Goal: Communication & Community: Answer question/provide support

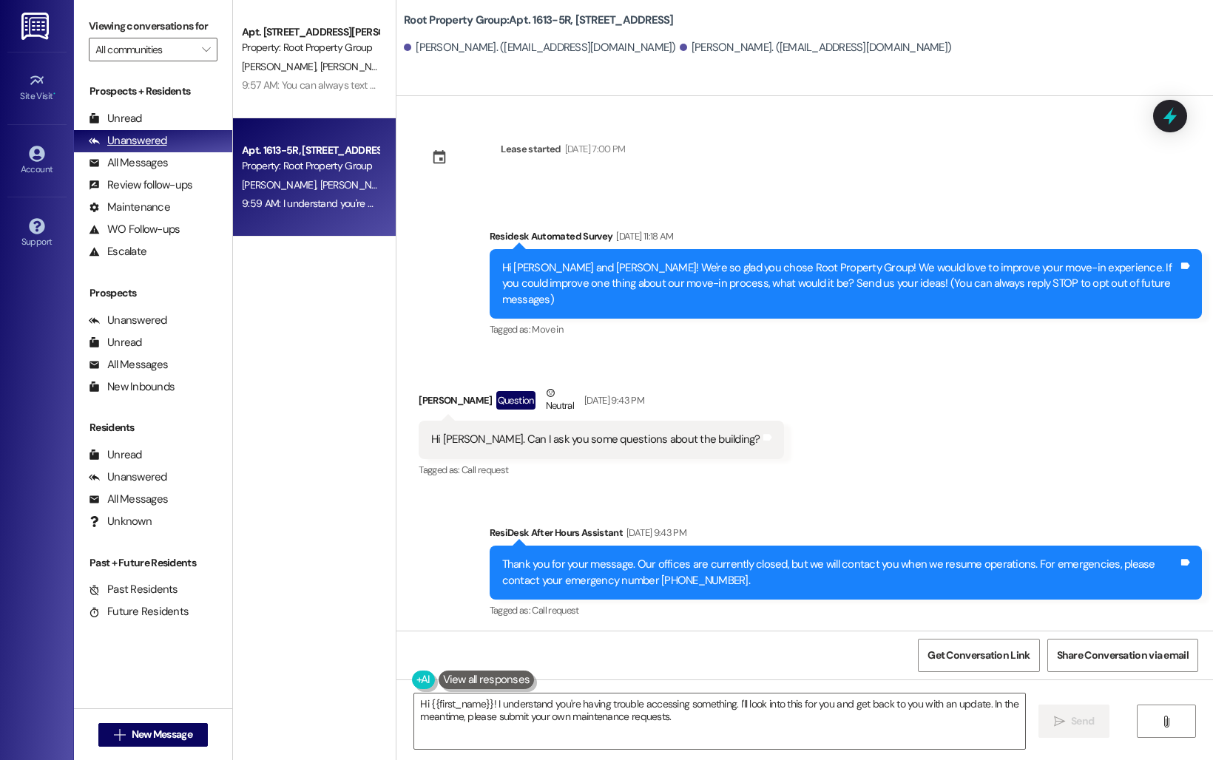
scroll to position [2605, 0]
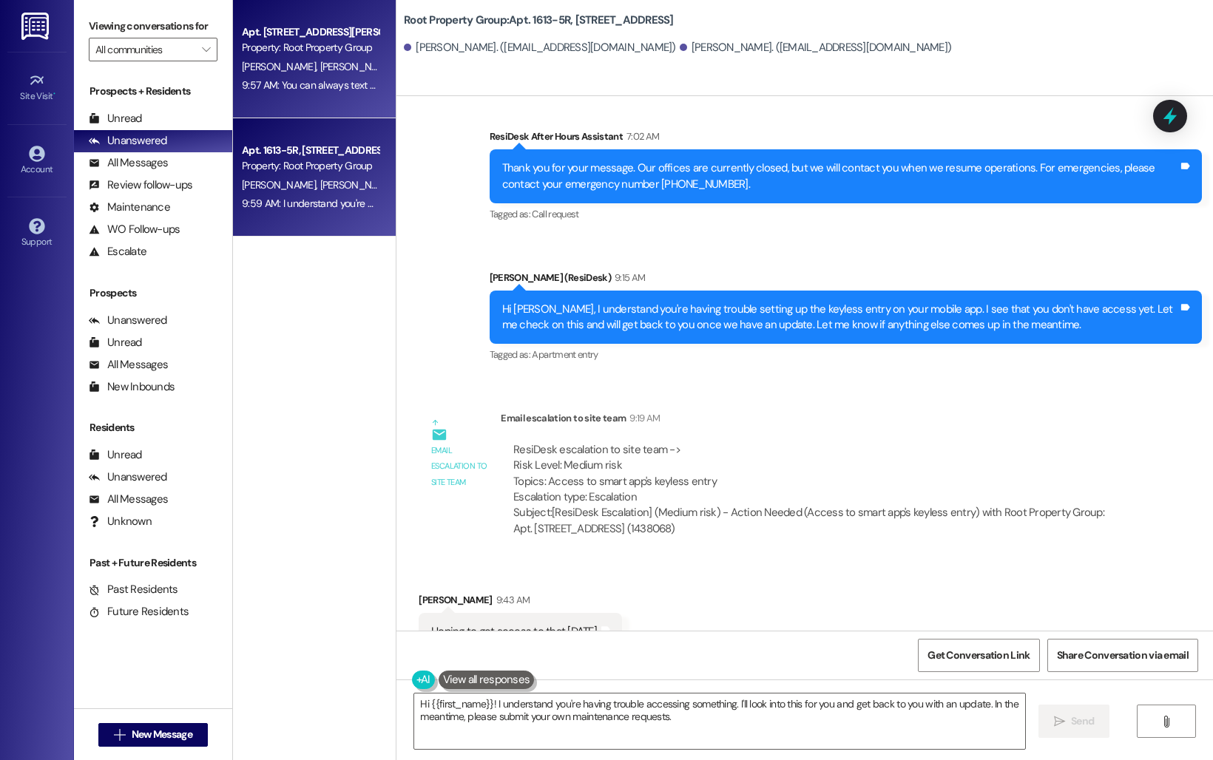
click at [295, 84] on div "9:57 AM: You can always text me here if you have concerns, and I can share them…" at bounding box center [583, 84] width 682 height 13
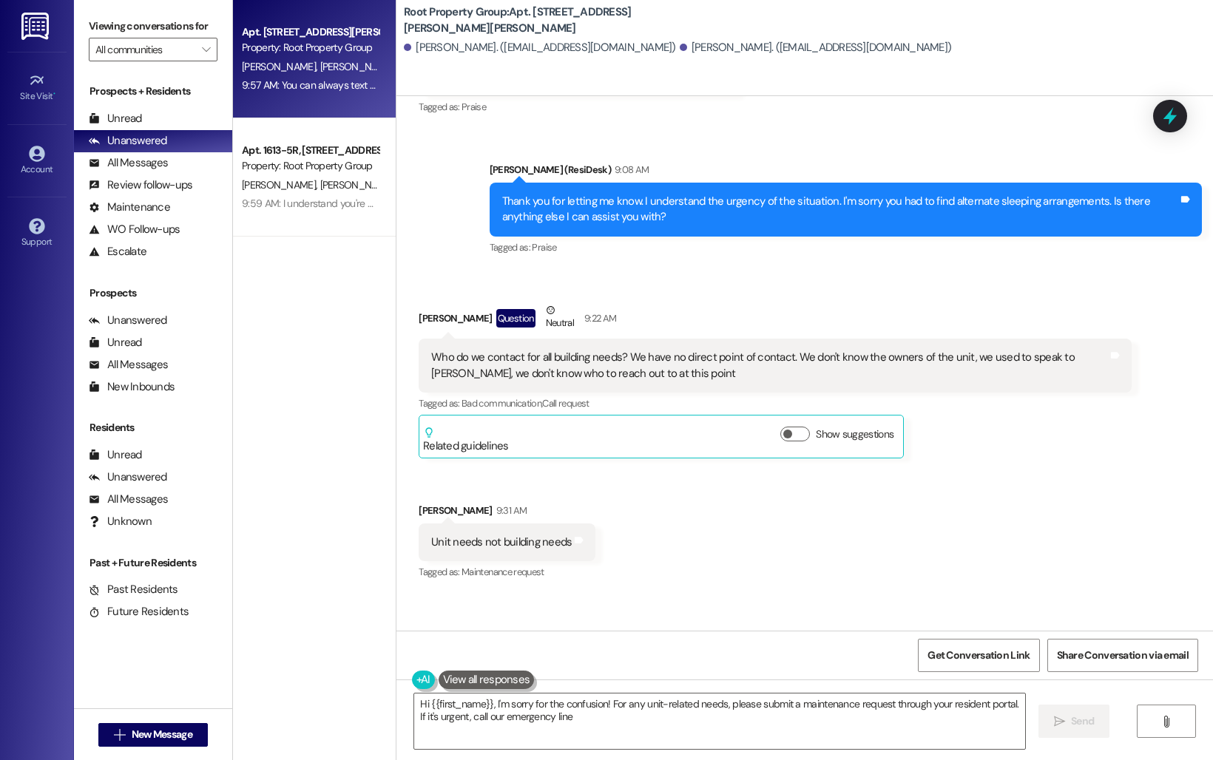
scroll to position [2644, 0]
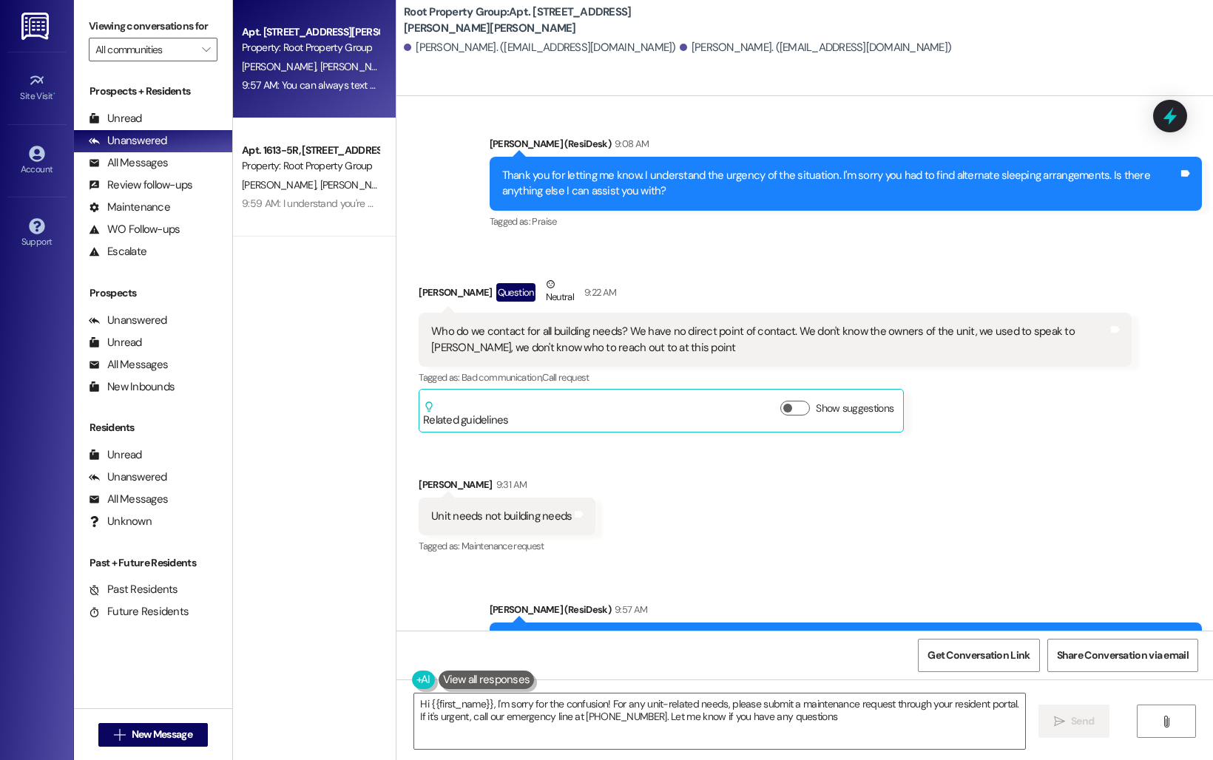
type textarea "Hi {{first_name}}, I'm sorry for the confusion! For any unit-related needs, ple…"
click at [274, 295] on div "Apt. [STREET_ADDRESS][PERSON_NAME][PERSON_NAME] Property: Root Property Group […" at bounding box center [314, 327] width 163 height 655
click at [44, 81] on icon at bounding box center [37, 80] width 16 height 16
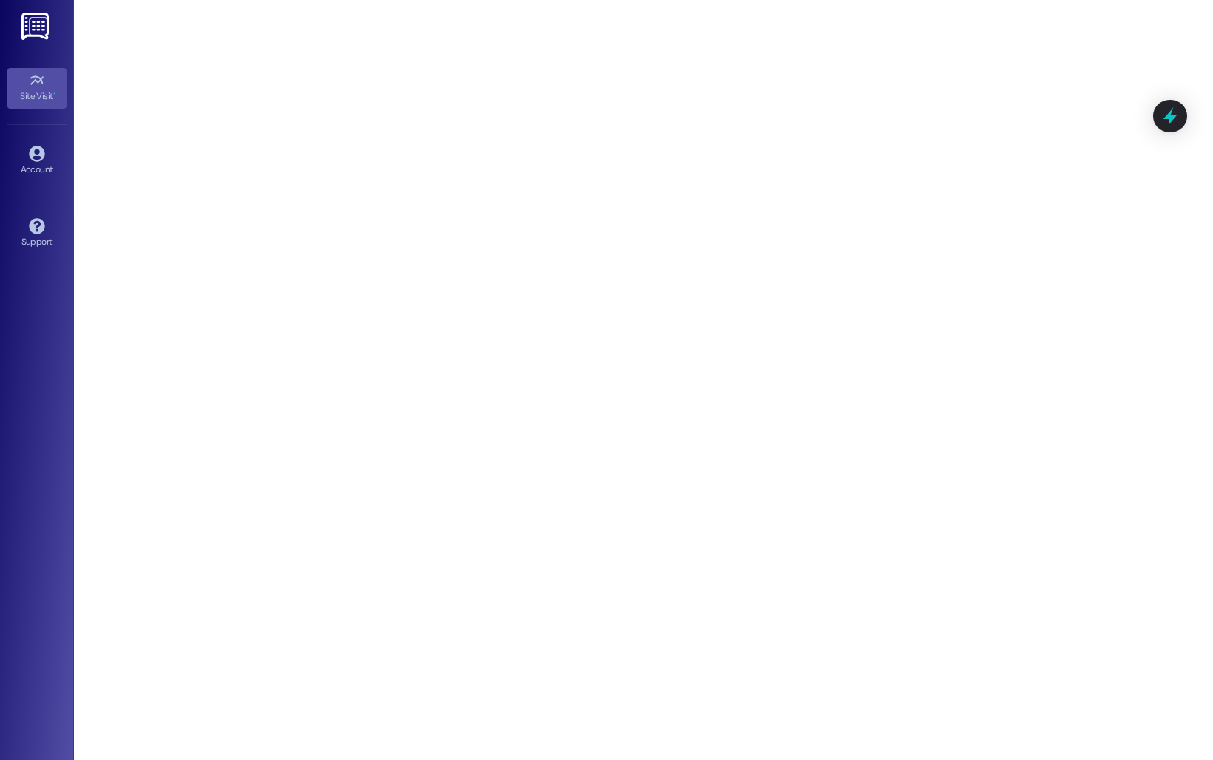
click at [37, 35] on img at bounding box center [36, 26] width 30 height 27
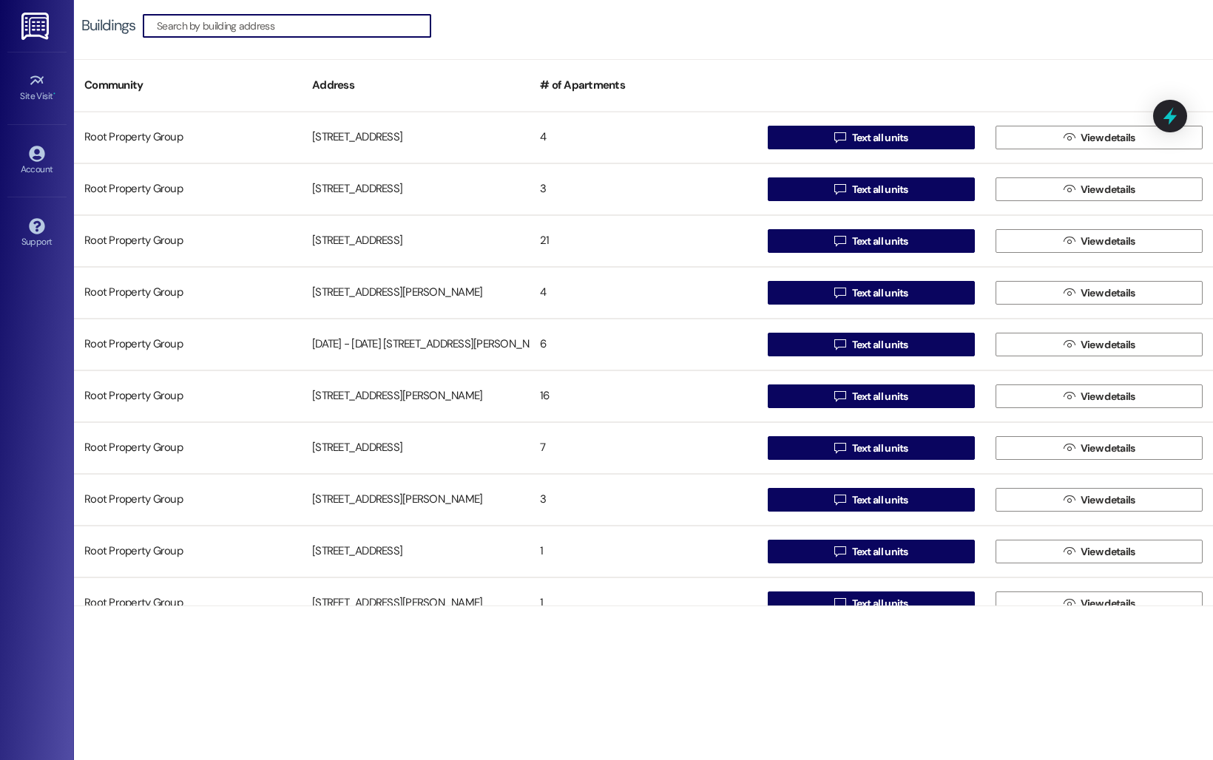
click at [372, 31] on input at bounding box center [294, 26] width 274 height 21
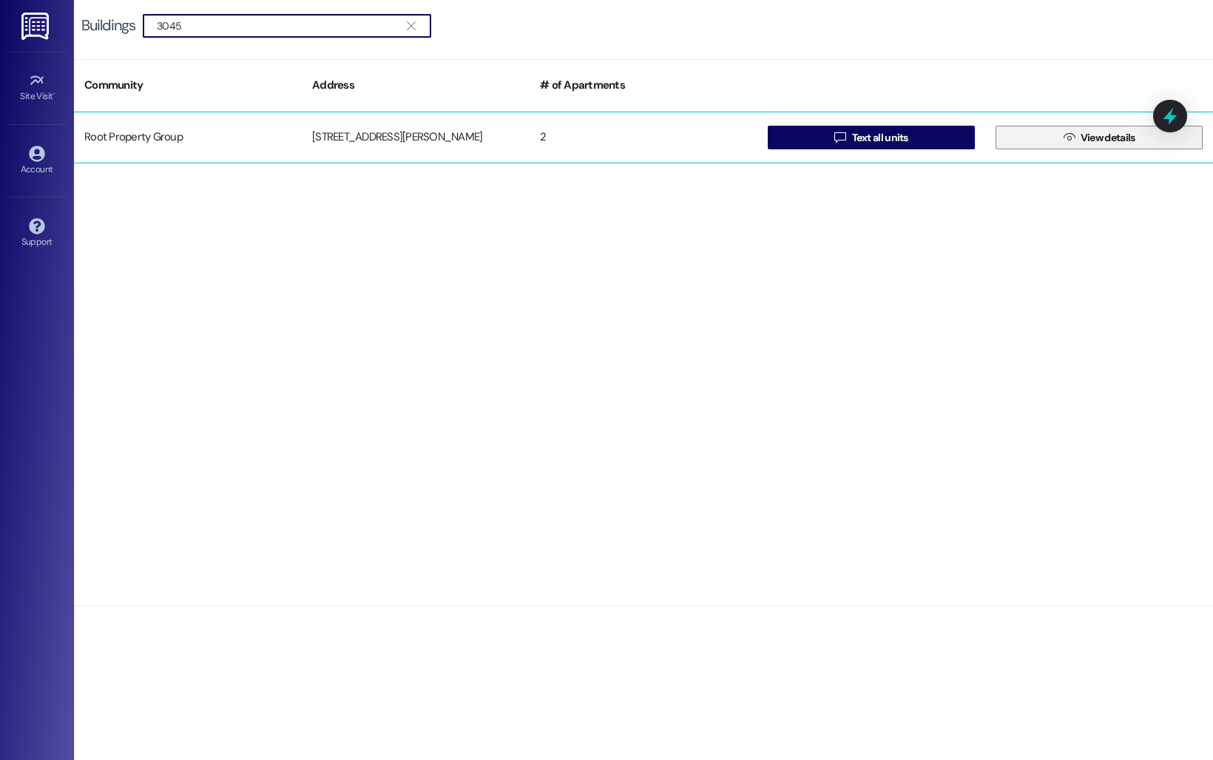
type input "3045"
click at [1073, 133] on icon "" at bounding box center [1068, 138] width 11 height 12
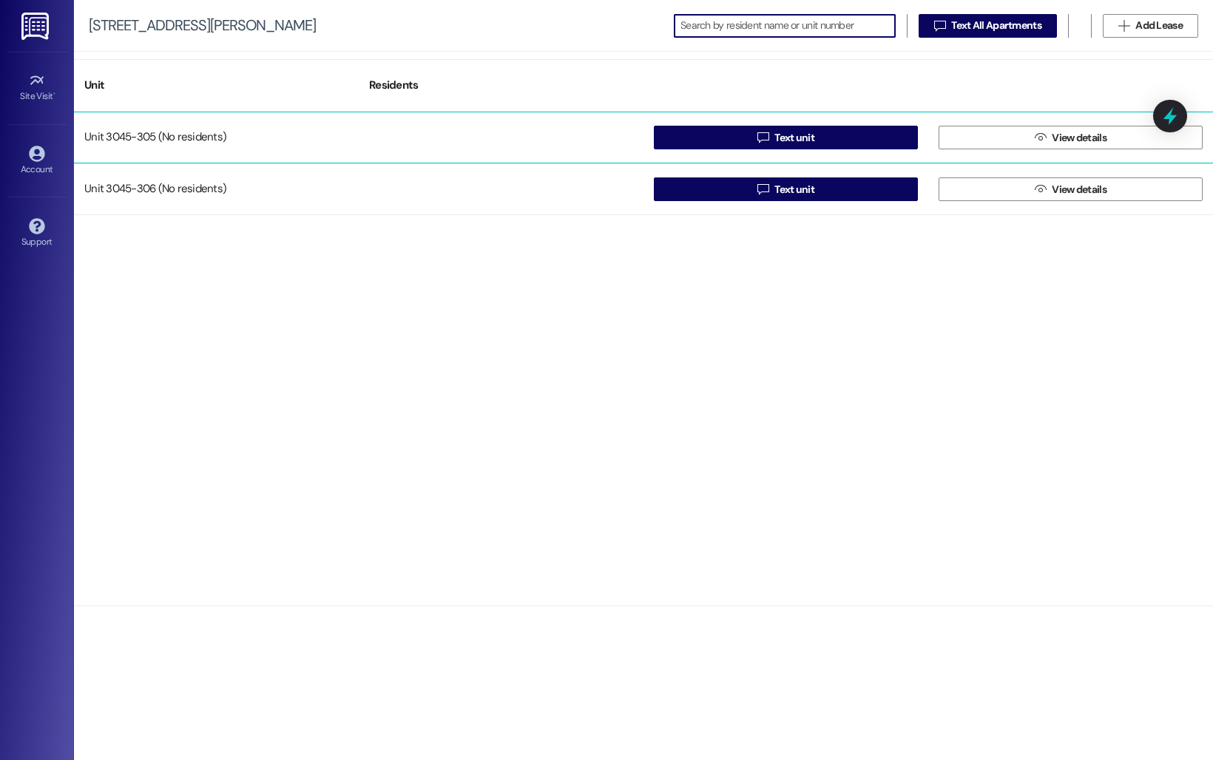
click at [457, 133] on div at bounding box center [501, 138] width 285 height 30
click at [292, 149] on div "Unit 3045-305 (No residents)" at bounding box center [216, 138] width 285 height 30
click at [1034, 142] on icon "" at bounding box center [1039, 138] width 11 height 12
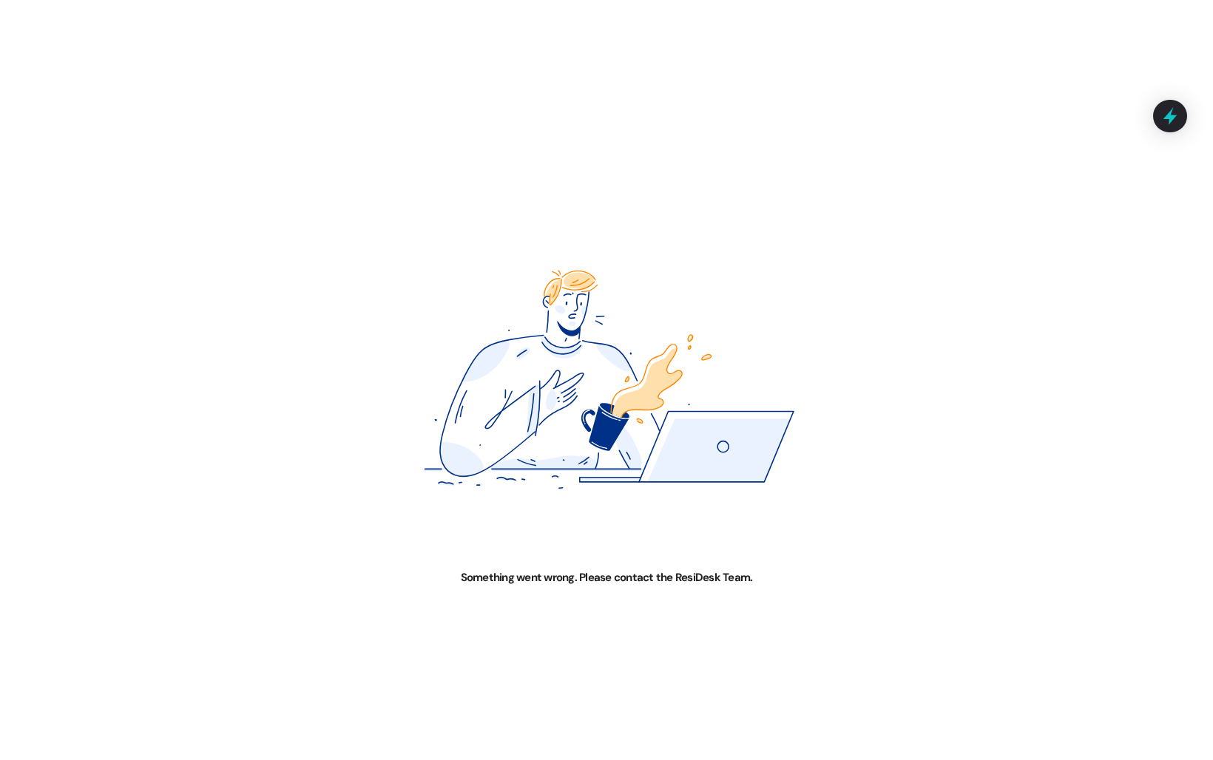
click at [214, 123] on div "Something went wrong. Please contact the ResiDesk Team." at bounding box center [606, 380] width 1213 height 760
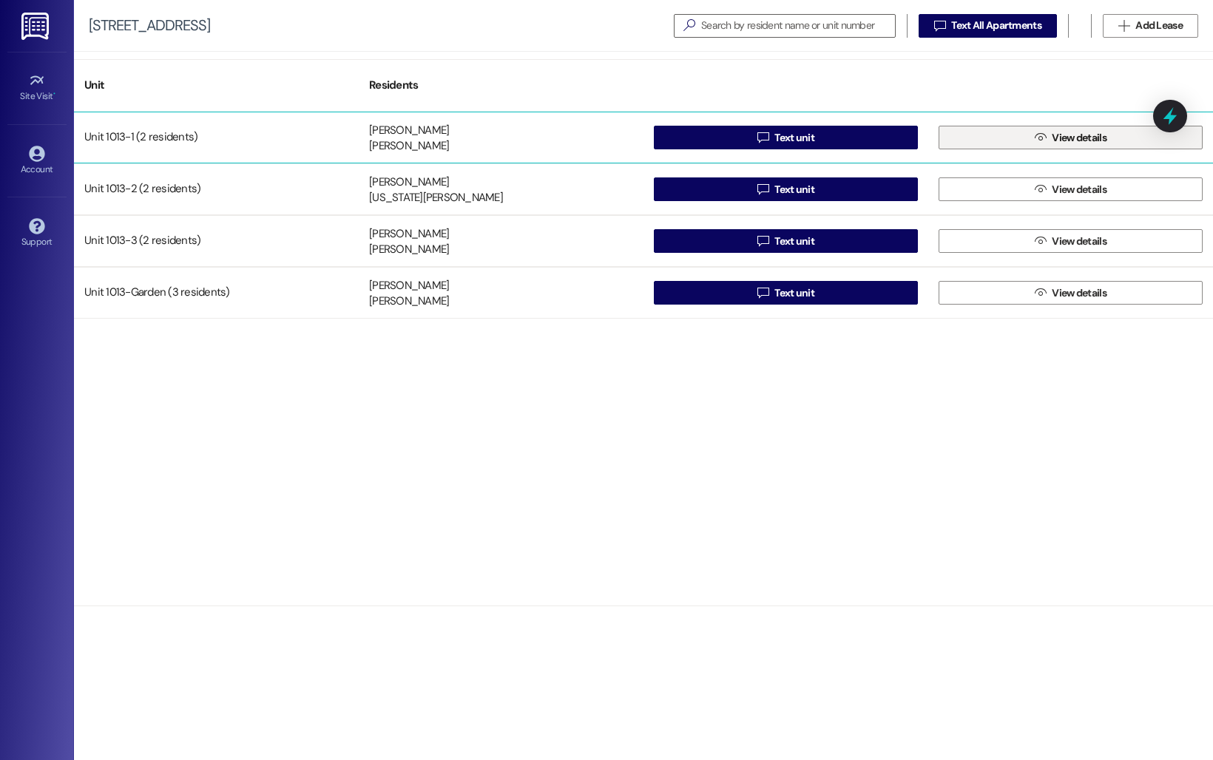
click at [1054, 136] on span "View details" at bounding box center [1079, 138] width 55 height 16
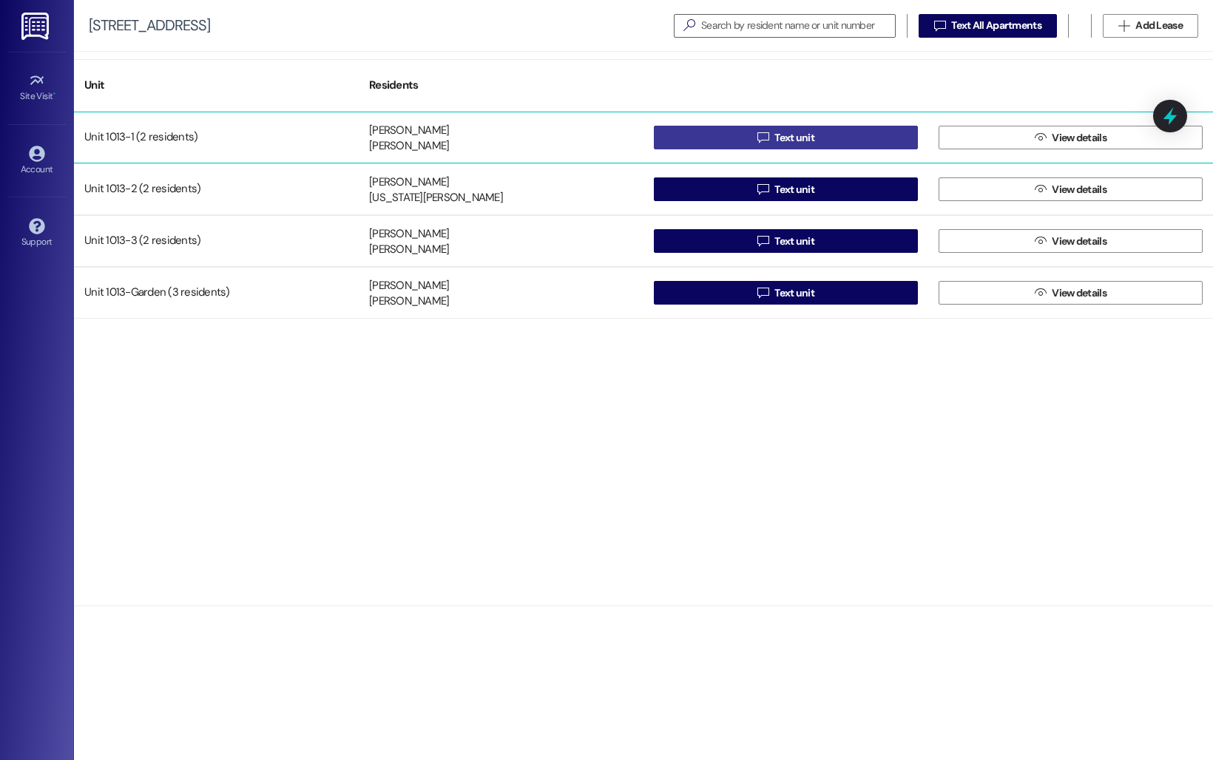
click at [865, 138] on button " Text unit" at bounding box center [786, 138] width 264 height 24
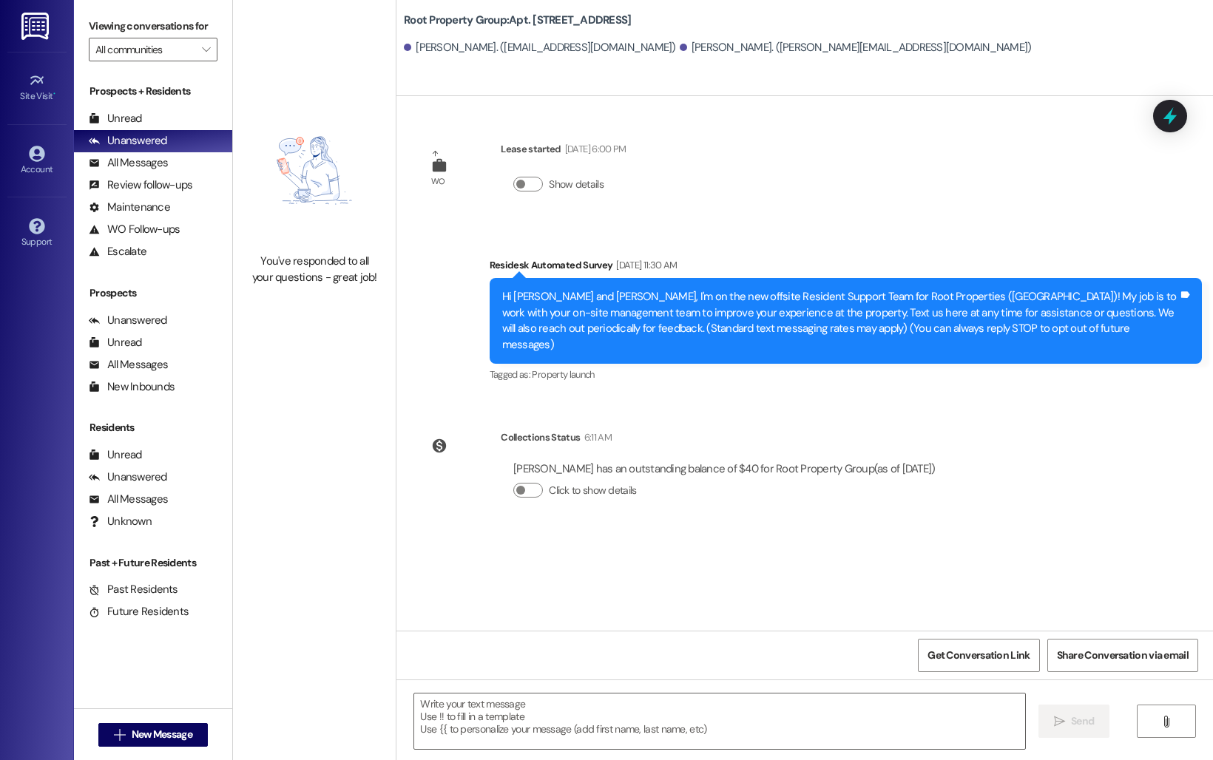
type textarea "Fetching suggested responses. Please feel free to read through the conversation…"
click at [283, 345] on div "You've responded to all your questions - great job!" at bounding box center [314, 190] width 163 height 380
click at [149, 171] on div "All Messages" at bounding box center [128, 163] width 79 height 16
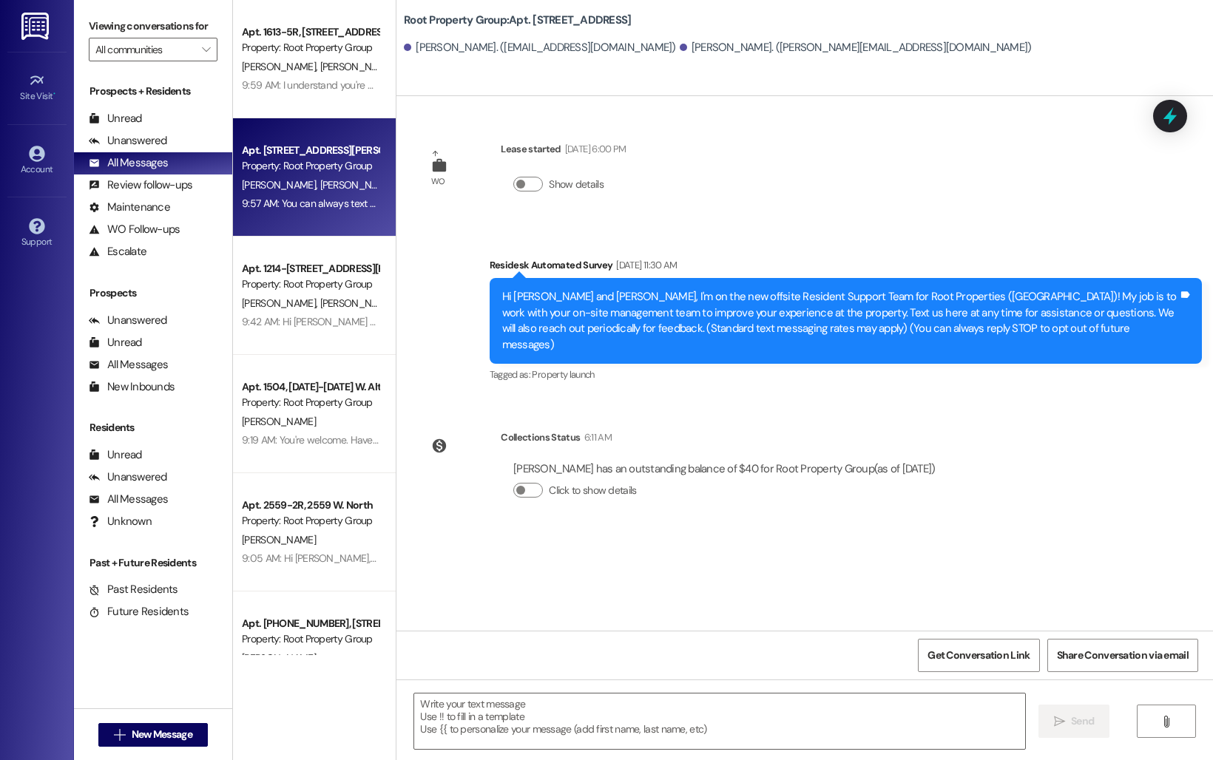
type textarea "Fetching suggested responses. Please feel free to read through the conversation…"
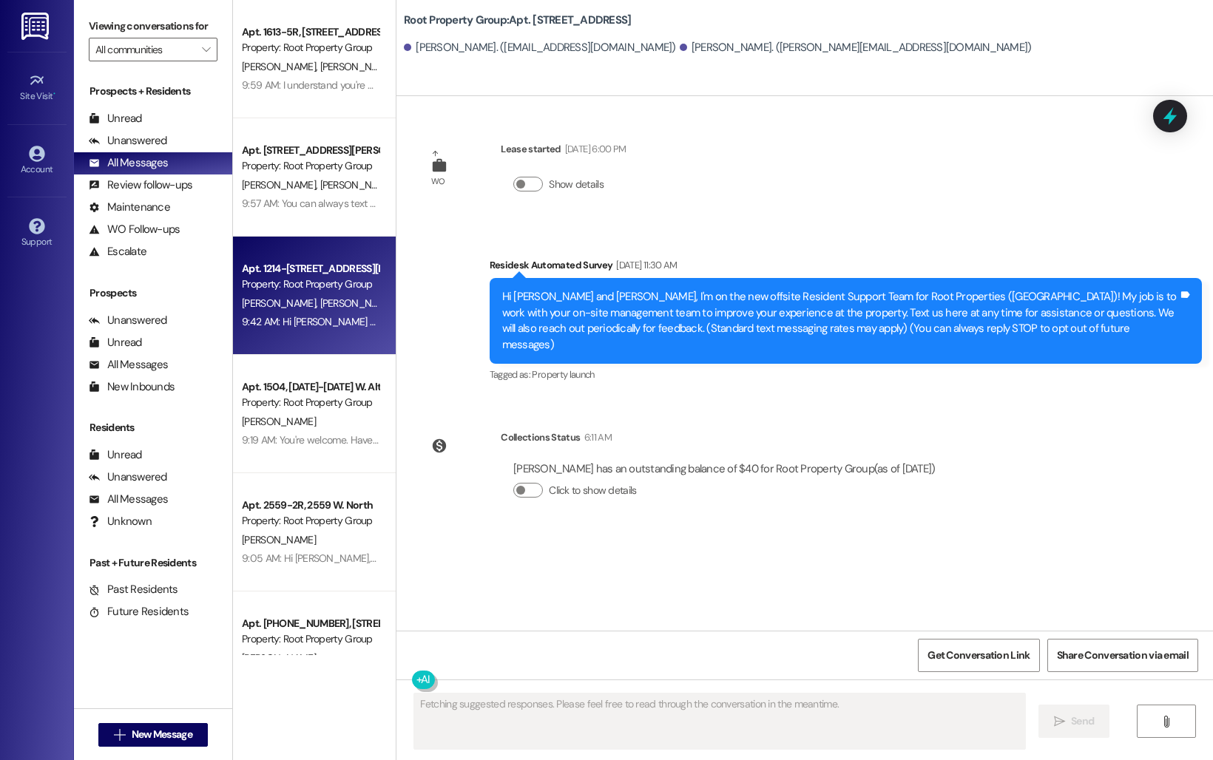
click at [301, 280] on div "Property: Root Property Group" at bounding box center [310, 285] width 137 height 16
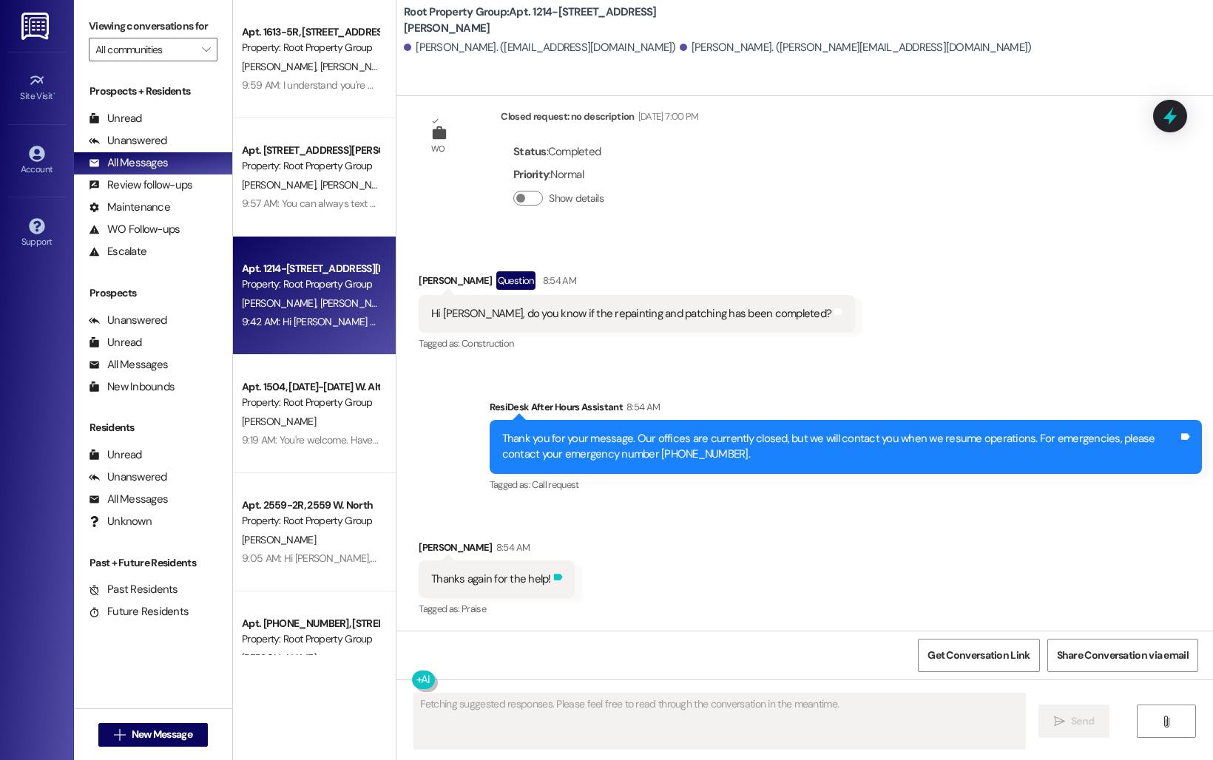
scroll to position [2551, 0]
click at [640, 552] on div "Received via SMS Elisabeth Mayer 8:54 AM Thanks again for the help! Tags and no…" at bounding box center [804, 568] width 816 height 125
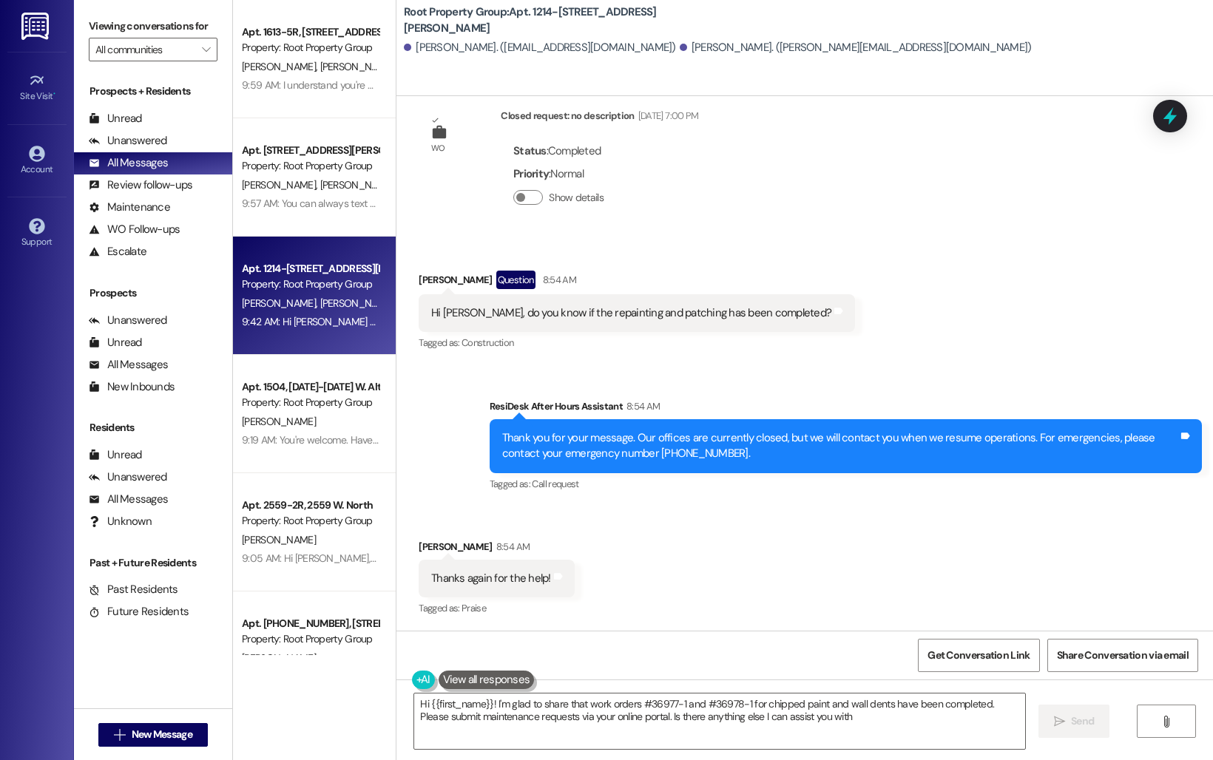
type textarea "Hi {{first_name}}! I'm glad to share that work orders #36977-1 and #36978-1 for…"
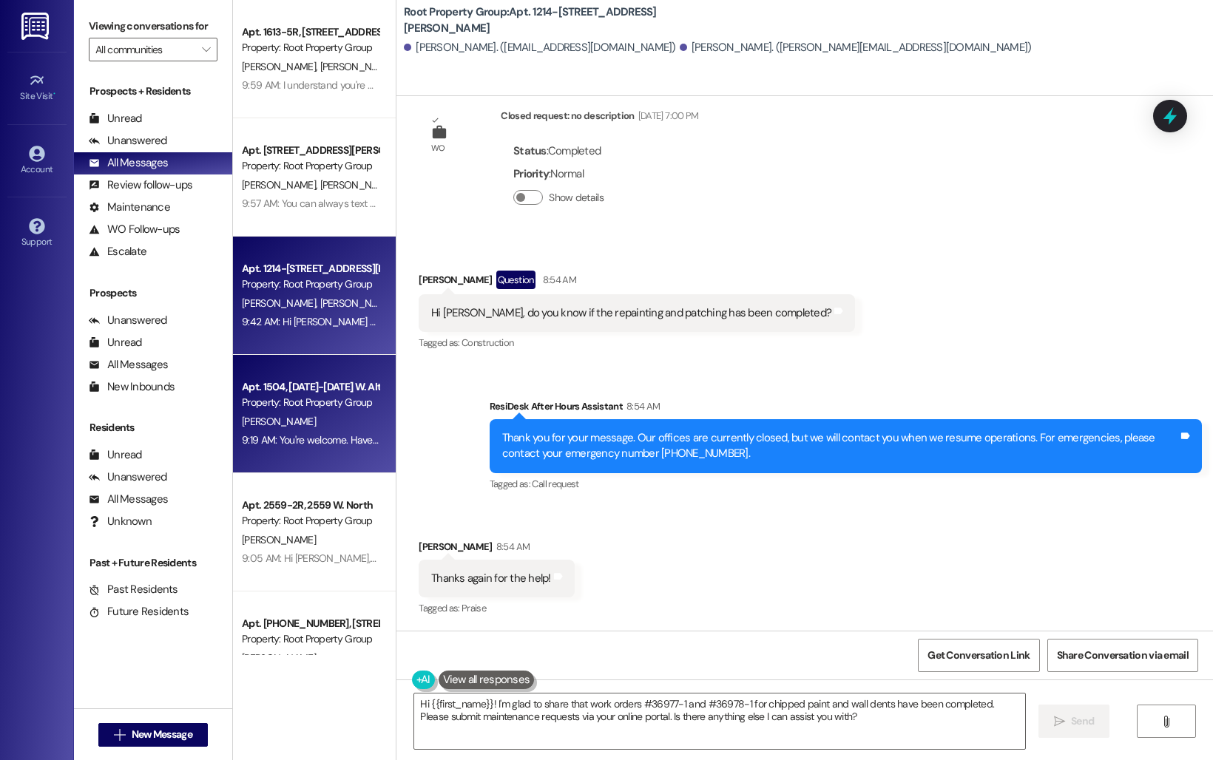
click at [300, 449] on div "9:19 AM: You're welcome. Have a wonderful day! 9:19 AM: You're welcome. Have a …" at bounding box center [310, 440] width 140 height 18
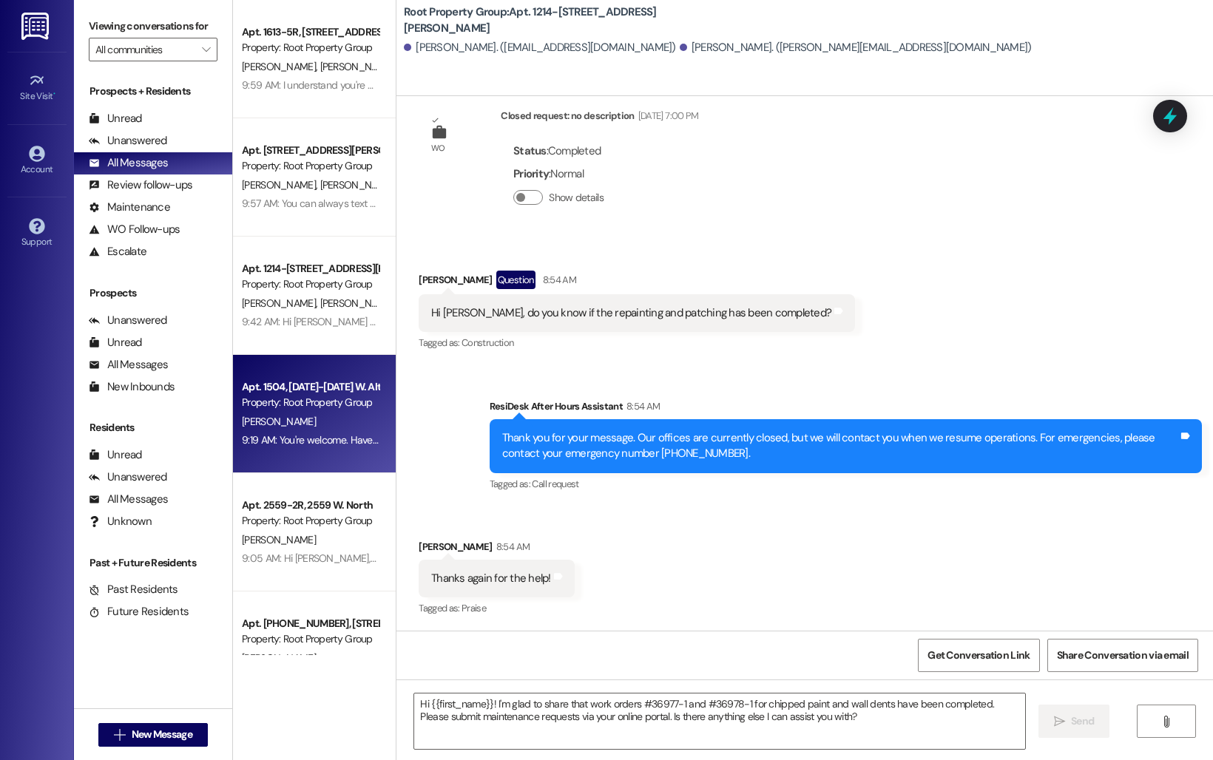
type textarea "Fetching suggested responses. Please feel free to read through the conversation…"
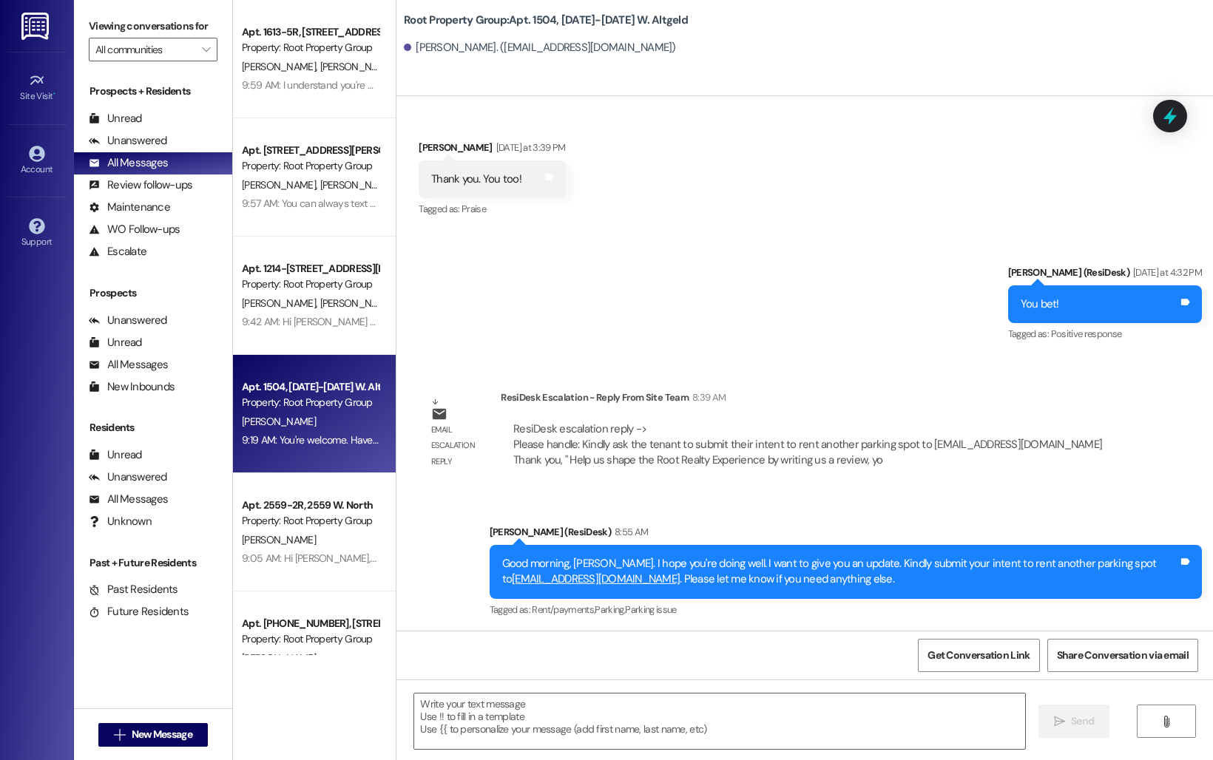
type textarea "Fetching suggested responses. Please feel free to read through the conversation…"
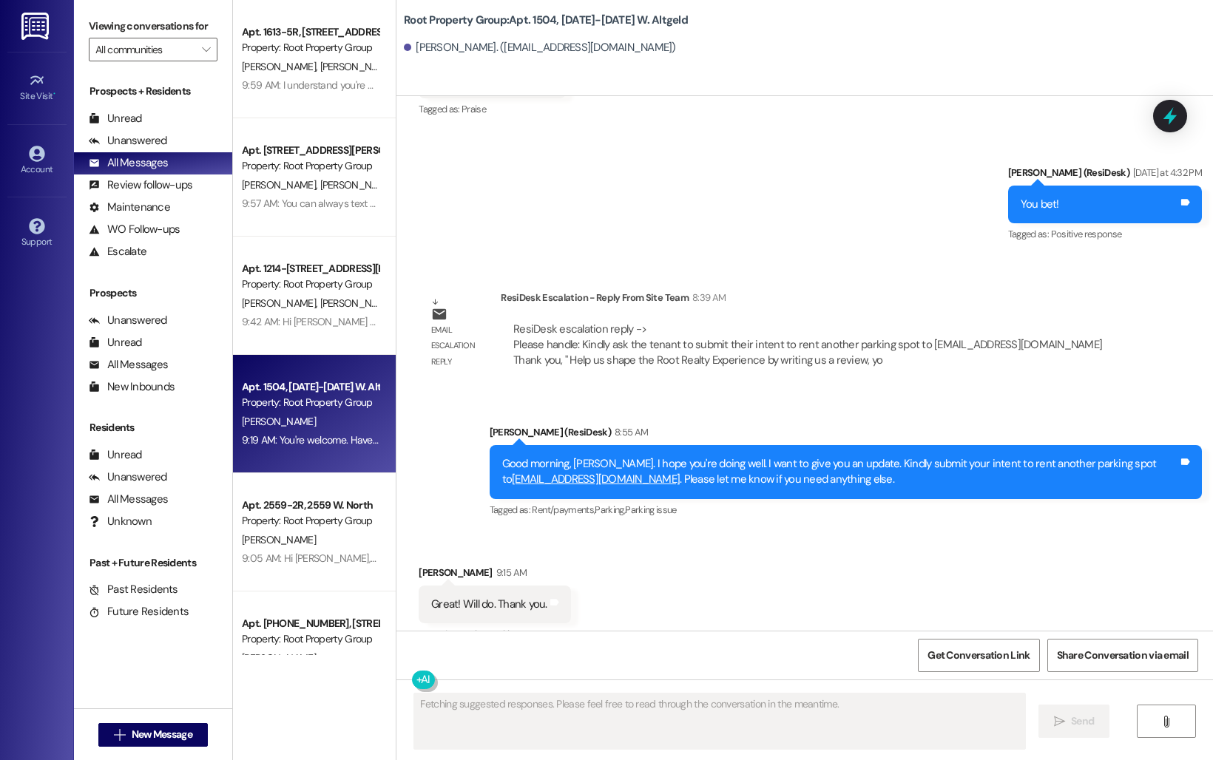
scroll to position [1002, 0]
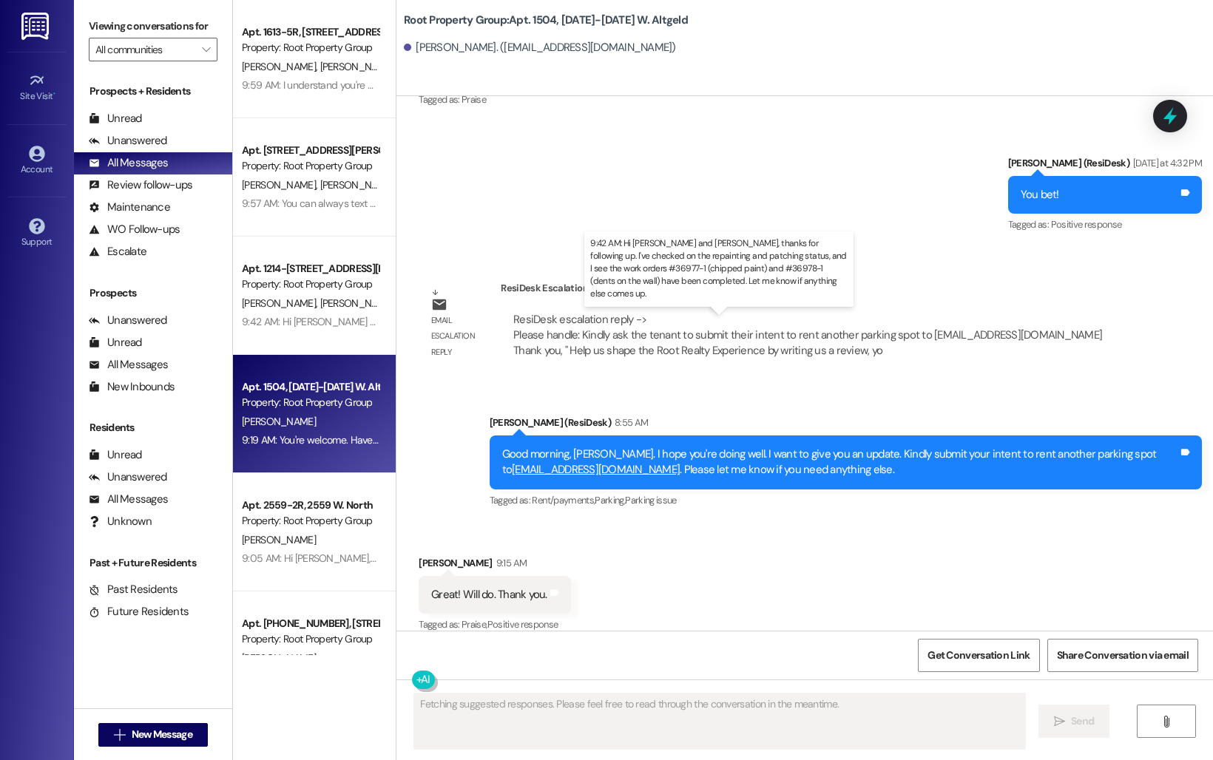
click at [280, 325] on div "9:42 AM: Hi Zachary and Elisabeth, thanks for following up. I've checked on the…" at bounding box center [835, 321] width 1187 height 13
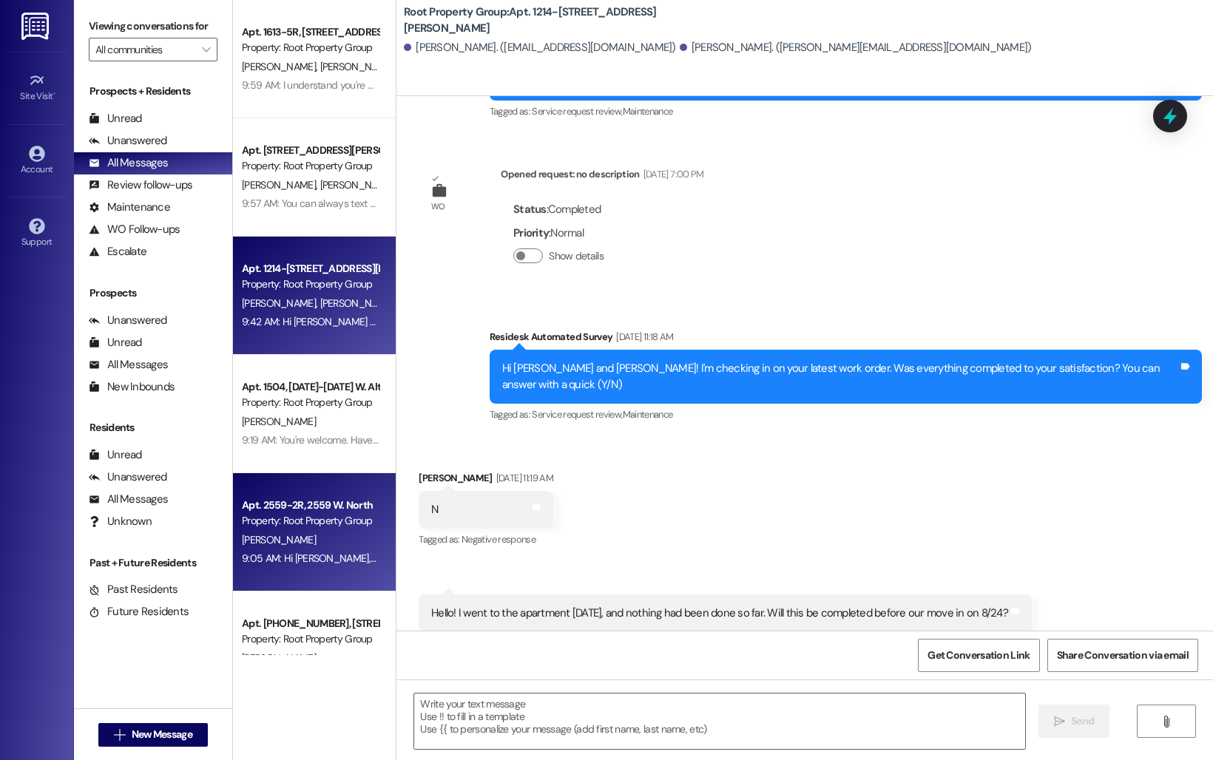
click at [314, 491] on div "Apt. 2559-2R, 2559 W. North Property: Root Property Group J. Barrus 9:05 AM: Hi…" at bounding box center [314, 532] width 163 height 118
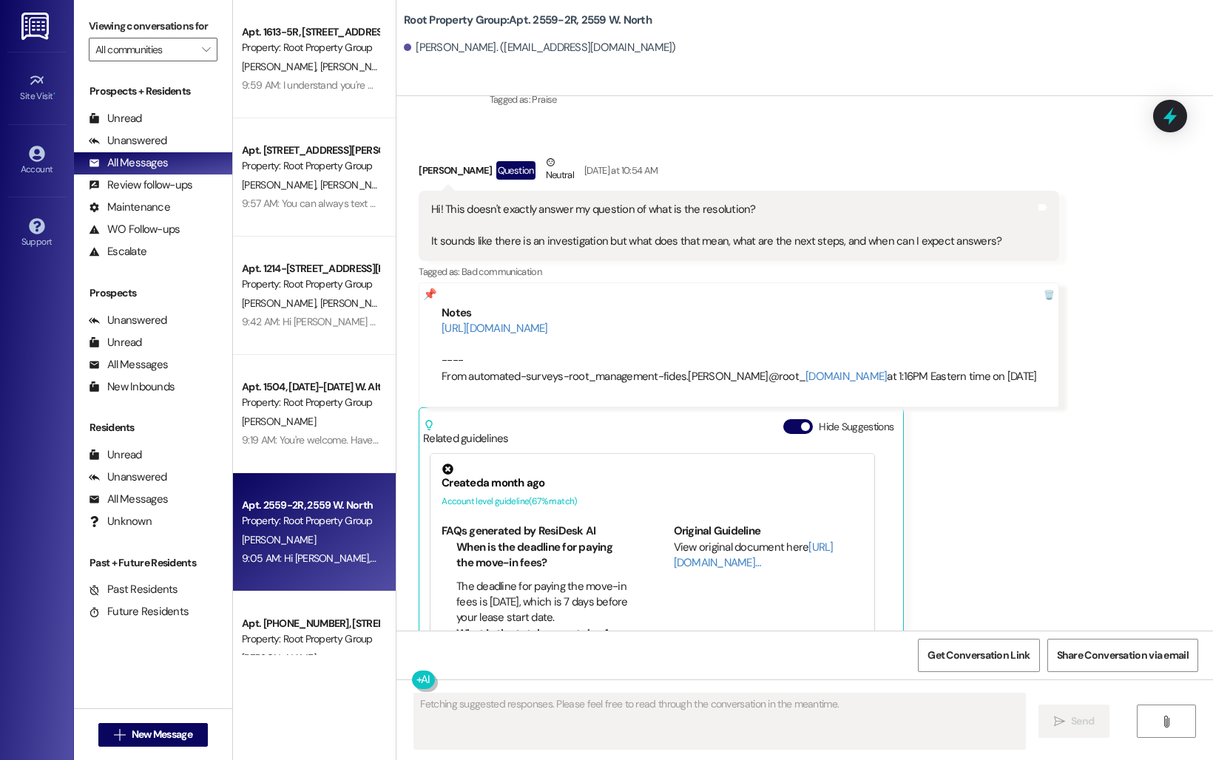
scroll to position [4239, 0]
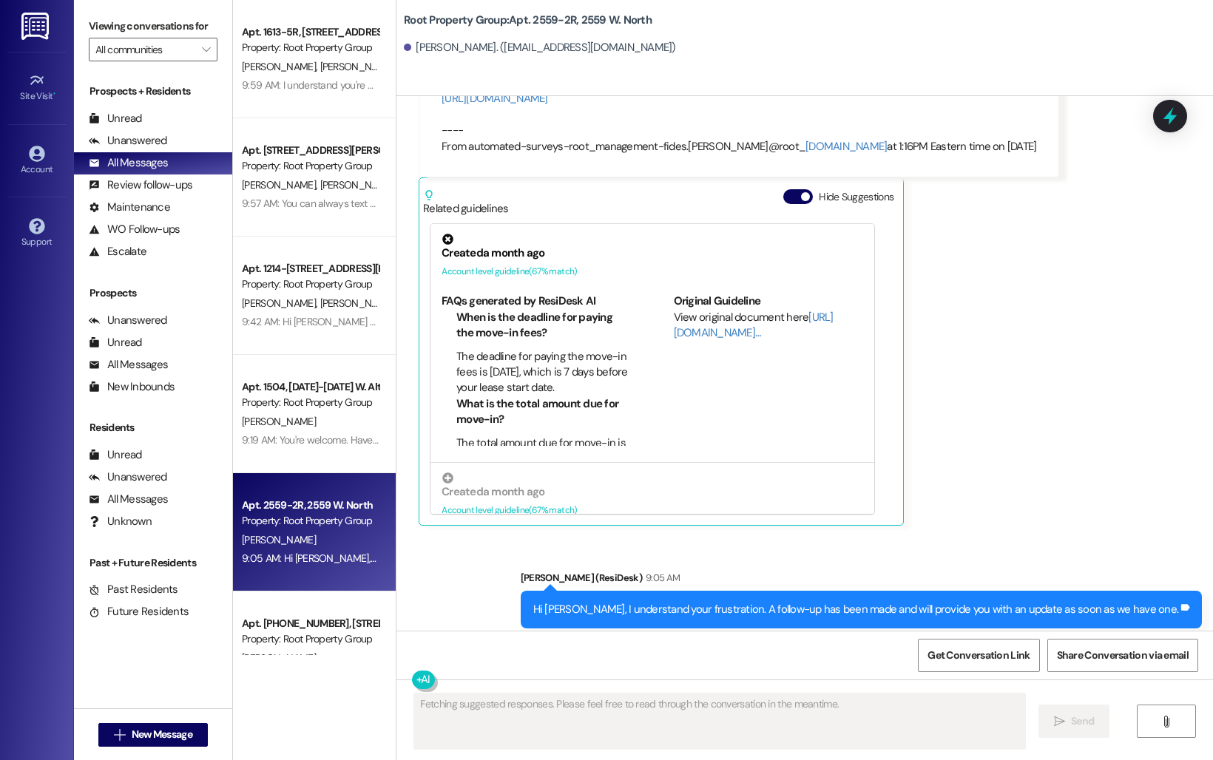
click at [468, 546] on div "Sent via SMS Sarah (ResiDesk) 9:05 AM Hi Jenna, I understand your frustration. …" at bounding box center [804, 599] width 816 height 125
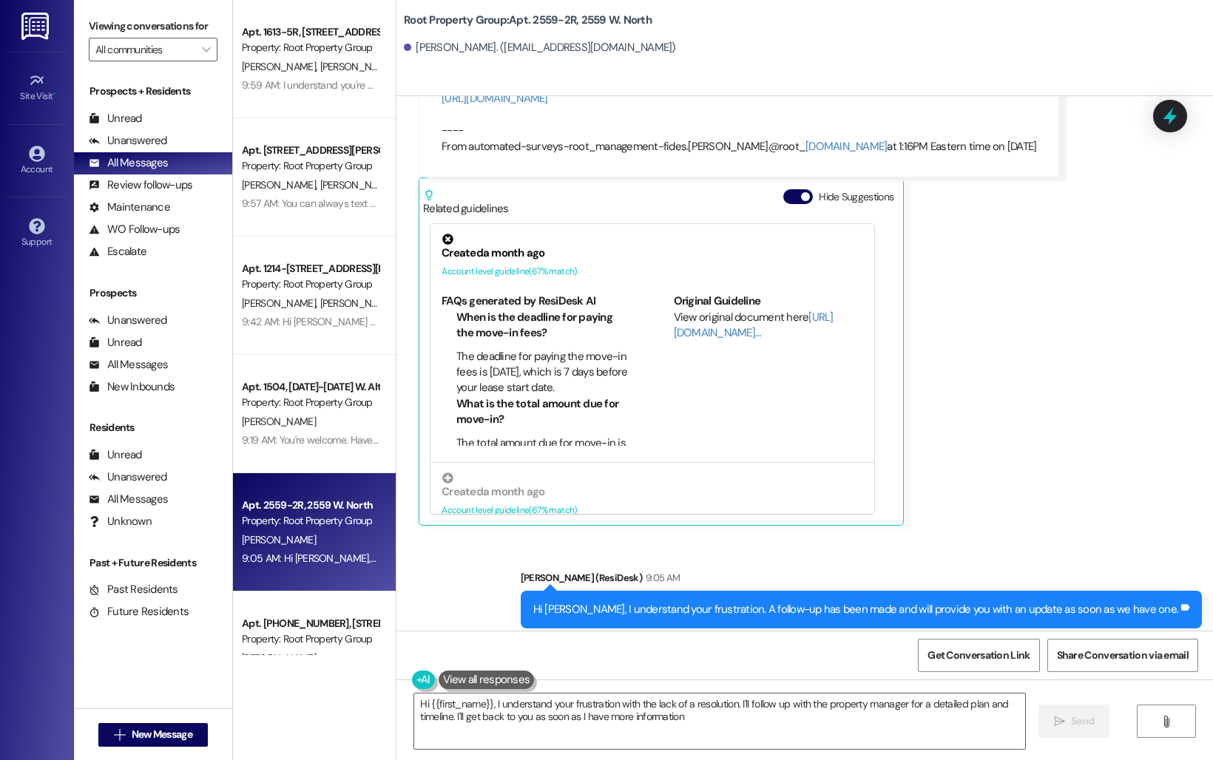
type textarea "Hi {{first_name}}, I understand your frustration with the lack of a resolution.…"
